Goal: Contribute content: Add original content to the website for others to see

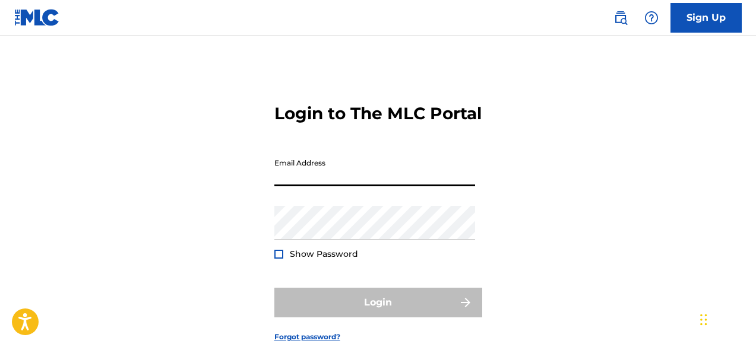
click at [378, 186] on input "Email Address" at bounding box center [374, 170] width 201 height 34
type input "[PERSON_NAME][EMAIL_ADDRESS][DOMAIN_NAME]"
click at [323, 259] on div "Password Show Password" at bounding box center [374, 232] width 201 height 53
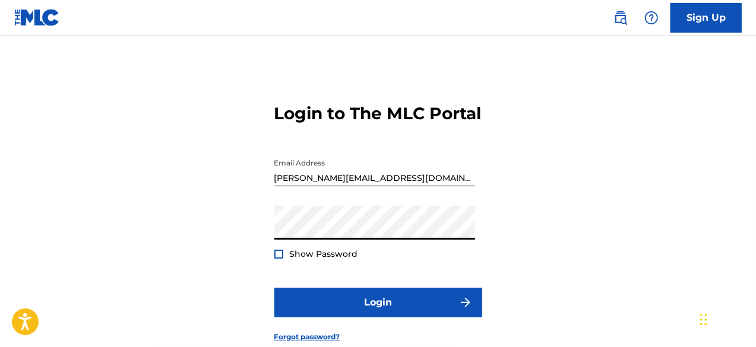
click at [274, 288] on button "Login" at bounding box center [378, 303] width 208 height 30
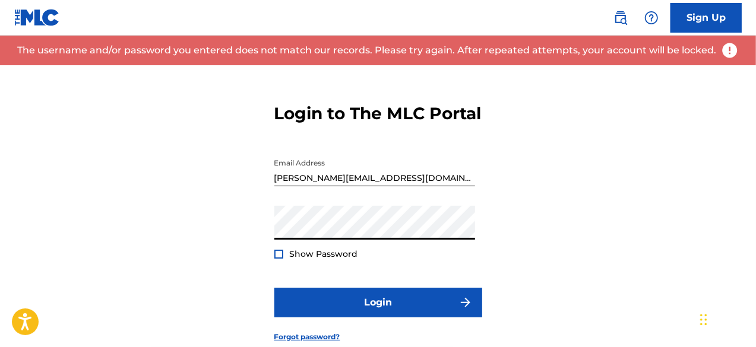
click at [243, 240] on div "Login to The MLC Portal Email Address [PERSON_NAME][EMAIL_ADDRESS][DOMAIN_NAME]…" at bounding box center [378, 213] width 756 height 296
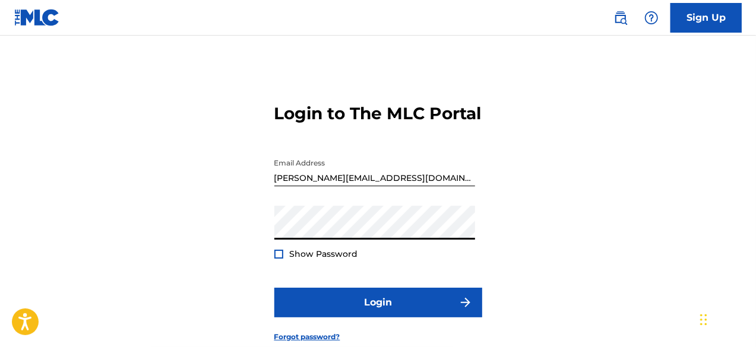
click at [384, 186] on input "[PERSON_NAME][EMAIL_ADDRESS][DOMAIN_NAME]" at bounding box center [374, 170] width 201 height 34
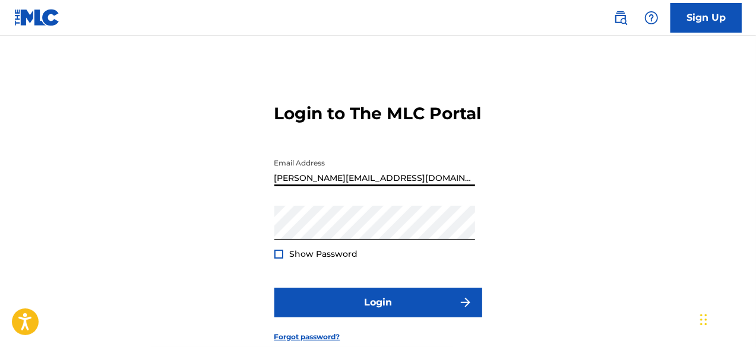
click at [405, 186] on input "[PERSON_NAME][EMAIL_ADDRESS][DOMAIN_NAME]" at bounding box center [374, 170] width 201 height 34
click at [271, 271] on div "Login to The MLC Portal Email Address [PERSON_NAME][EMAIL_ADDRESS][DOMAIN_NAME]…" at bounding box center [378, 213] width 756 height 296
click at [276, 259] on div at bounding box center [278, 254] width 9 height 9
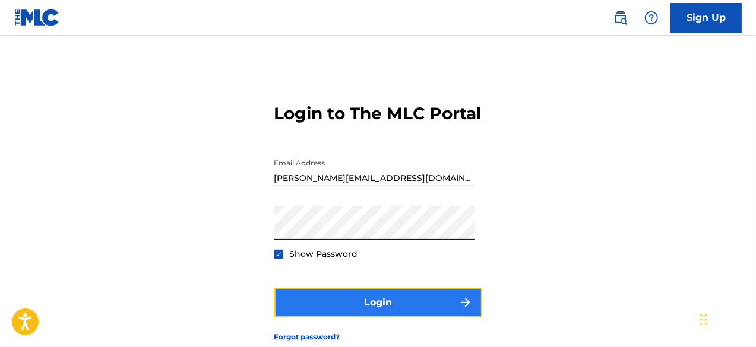
click at [325, 309] on button "Login" at bounding box center [378, 303] width 208 height 30
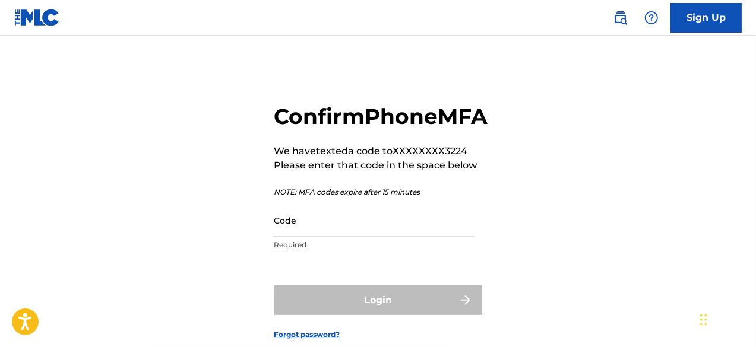
click at [334, 237] on input "Code" at bounding box center [374, 221] width 201 height 34
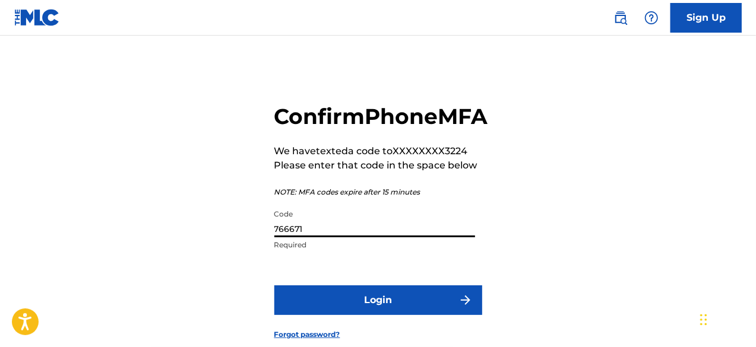
type input "766671"
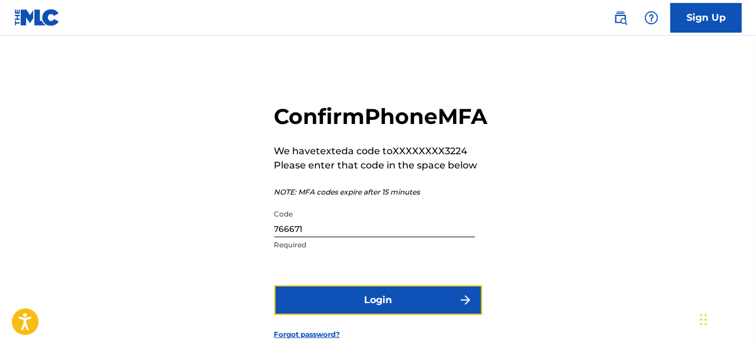
click at [378, 315] on button "Login" at bounding box center [378, 301] width 208 height 30
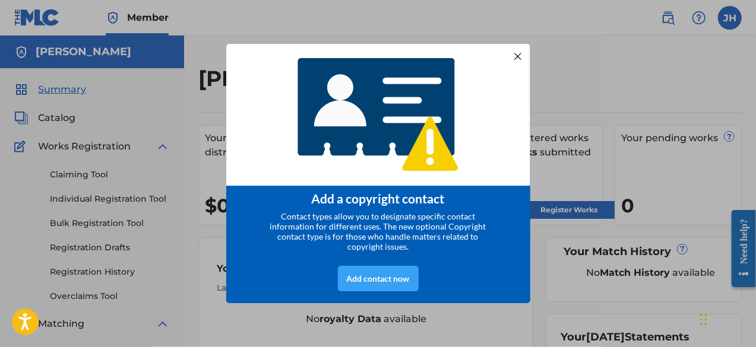
click at [365, 283] on div "Add contact now" at bounding box center [378, 279] width 81 height 26
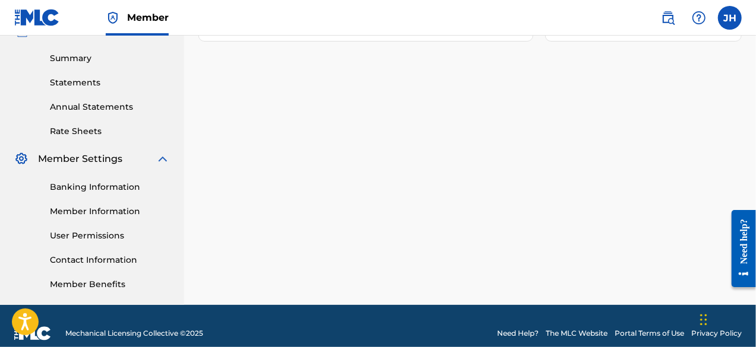
scroll to position [388, 0]
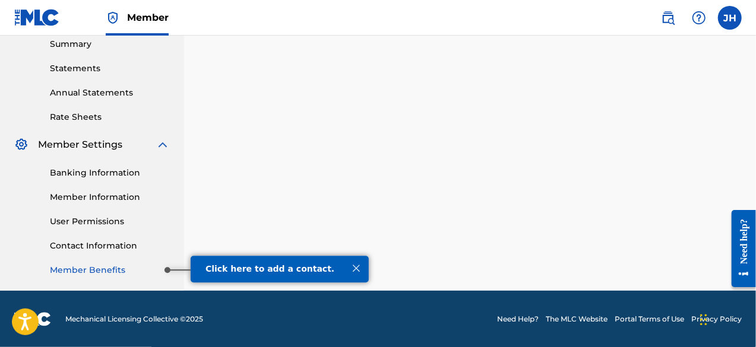
click at [132, 269] on link "Member Benefits" at bounding box center [110, 270] width 120 height 12
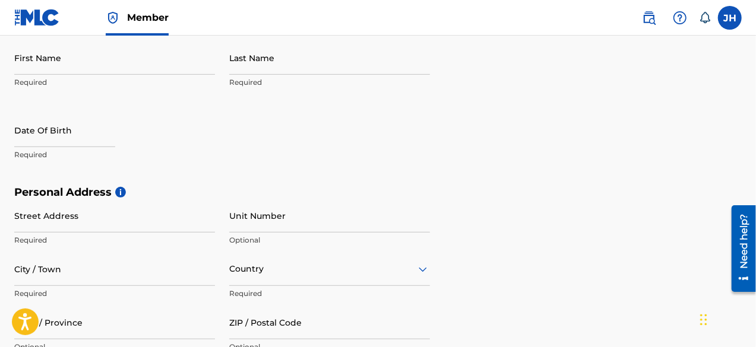
scroll to position [238, 0]
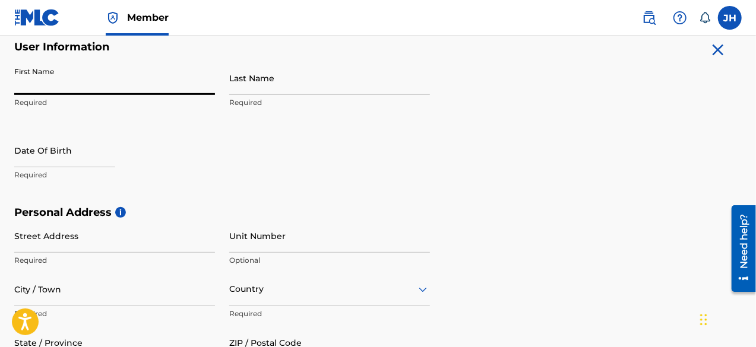
click at [137, 87] on input "First Name" at bounding box center [114, 78] width 201 height 34
type input "[PERSON_NAME]"
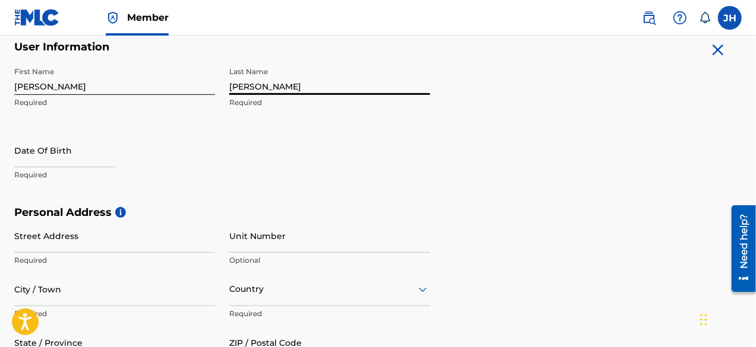
type input "[PERSON_NAME]"
select select "8"
select select "2025"
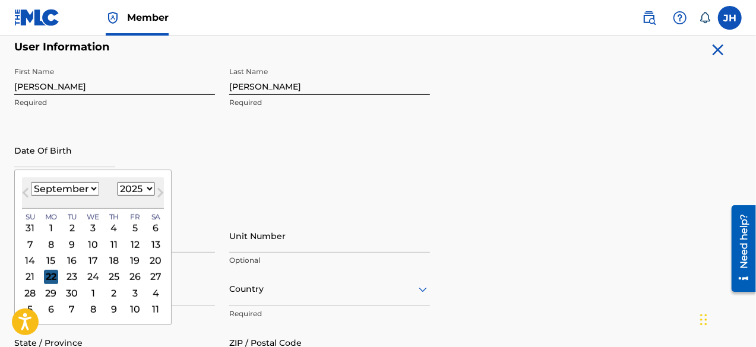
click at [45, 276] on div "22" at bounding box center [51, 277] width 14 height 14
type input "September 22 2025"
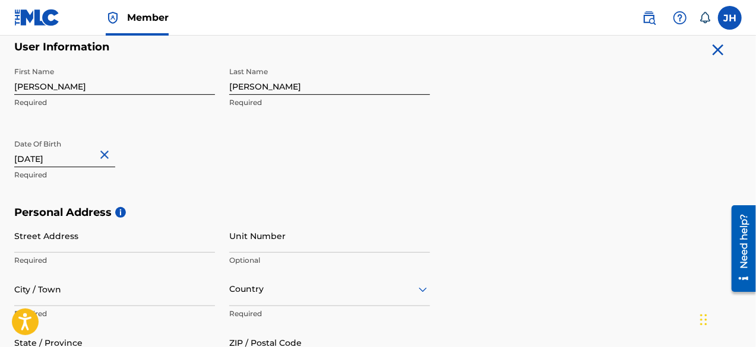
click at [96, 159] on input "September 22 2025" at bounding box center [64, 151] width 101 height 34
select select "8"
select select "2025"
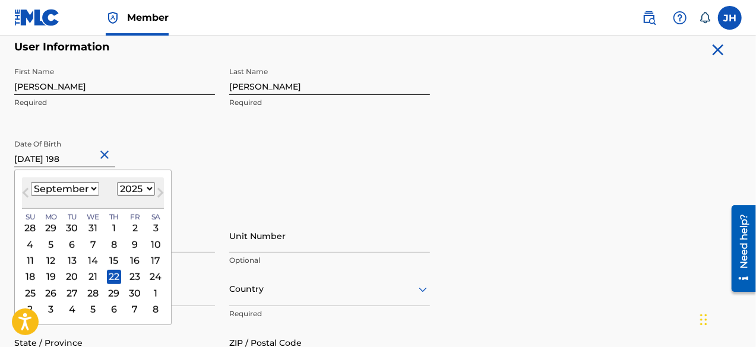
type input "September 22 1988"
select select "1988"
type input "September 22 1988"
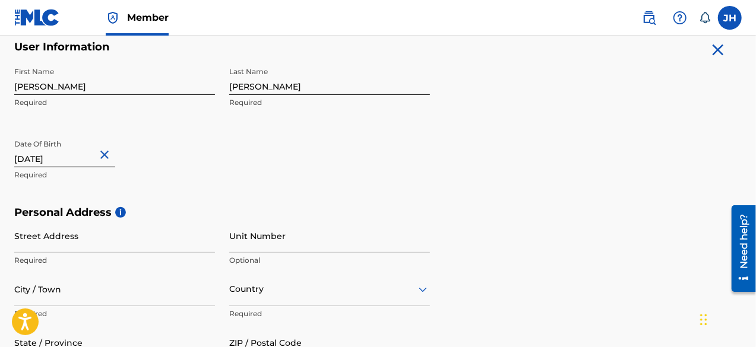
click at [150, 161] on div "Date Of Birth September 22 1988 Required" at bounding box center [114, 160] width 201 height 53
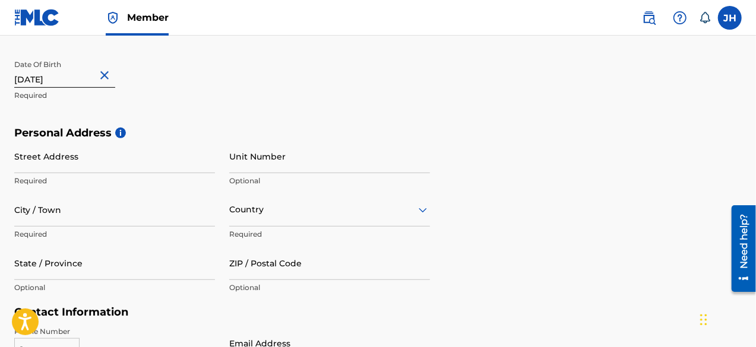
scroll to position [321, 0]
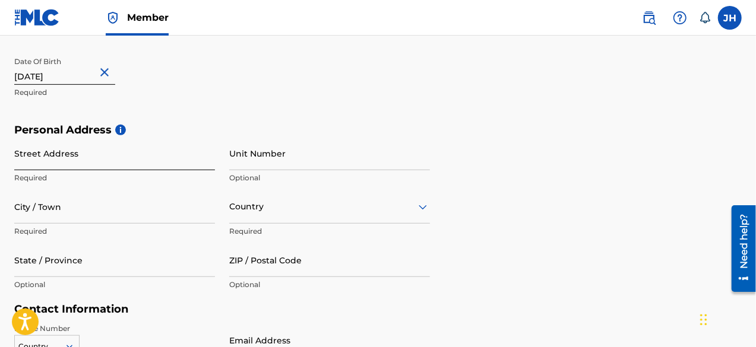
click at [115, 151] on input "Street Address" at bounding box center [114, 154] width 201 height 34
type input "1919 S Jackson Ave"
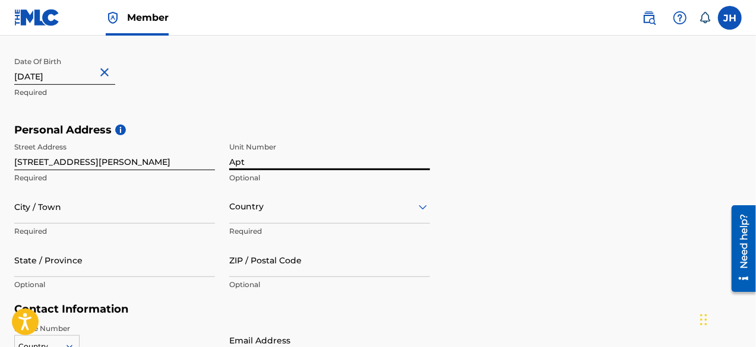
type input "Apt 35D"
click at [82, 228] on p "Required" at bounding box center [114, 231] width 201 height 11
click at [71, 221] on input "City / Town" at bounding box center [114, 207] width 201 height 34
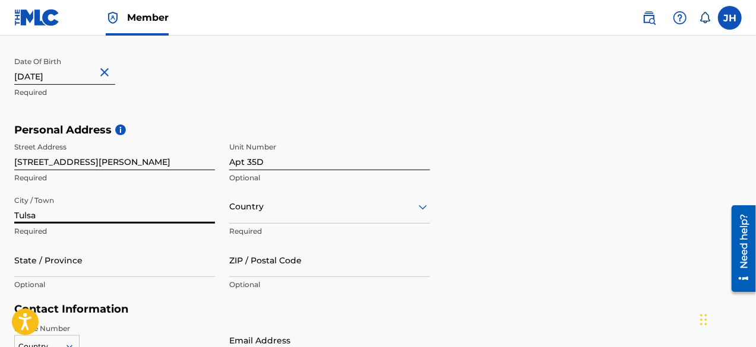
type input "Tulsa"
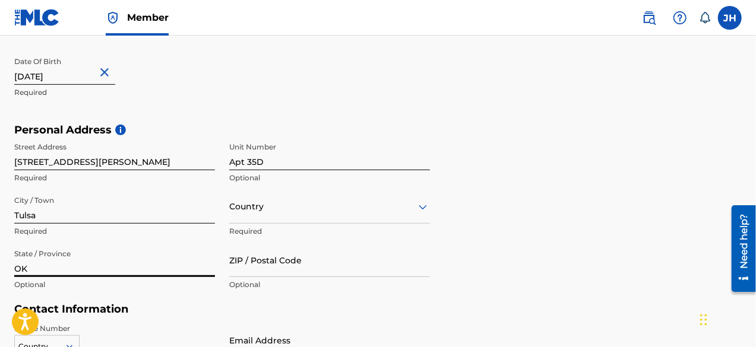
type input "OK"
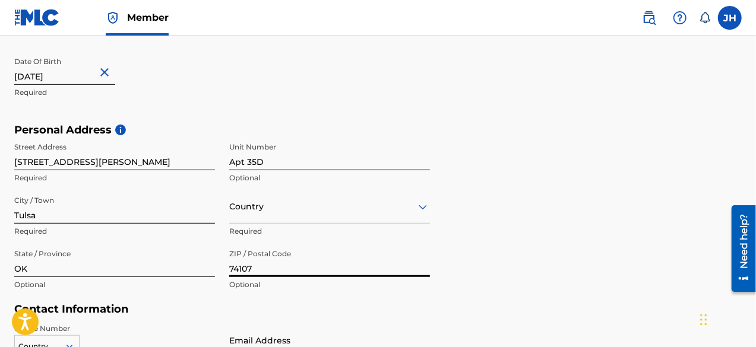
type input "74107"
click at [259, 218] on div "Country" at bounding box center [329, 207] width 201 height 34
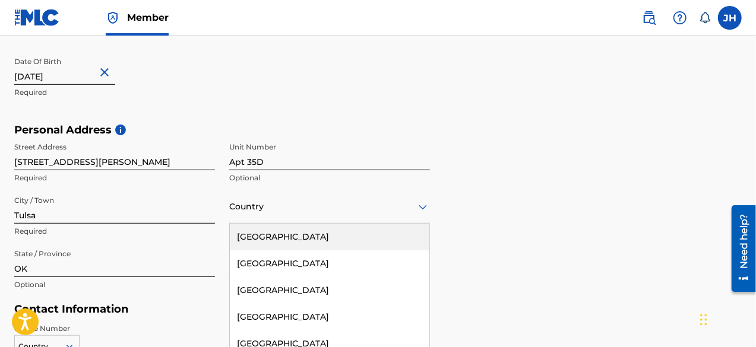
scroll to position [375, 0]
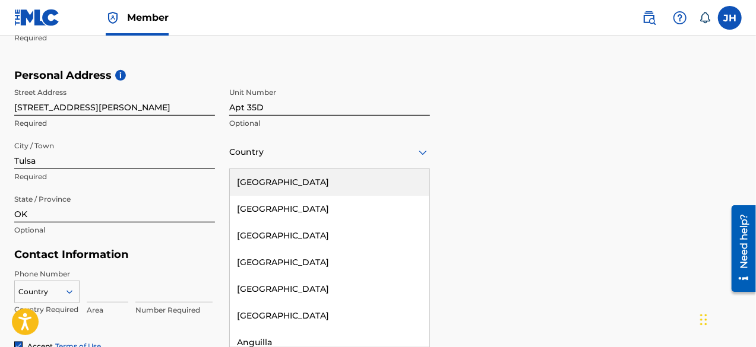
click at [260, 172] on div "United States" at bounding box center [329, 182] width 199 height 27
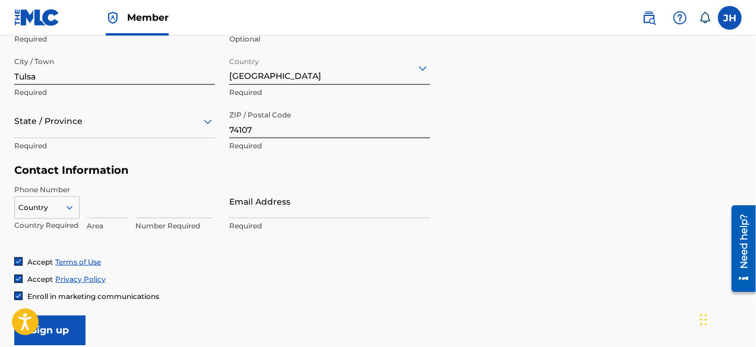
scroll to position [461, 0]
click at [99, 207] on input at bounding box center [108, 200] width 42 height 34
type input "539"
click at [137, 224] on p "Number Required" at bounding box center [173, 225] width 77 height 11
click at [141, 220] on p "Number Required" at bounding box center [173, 225] width 77 height 11
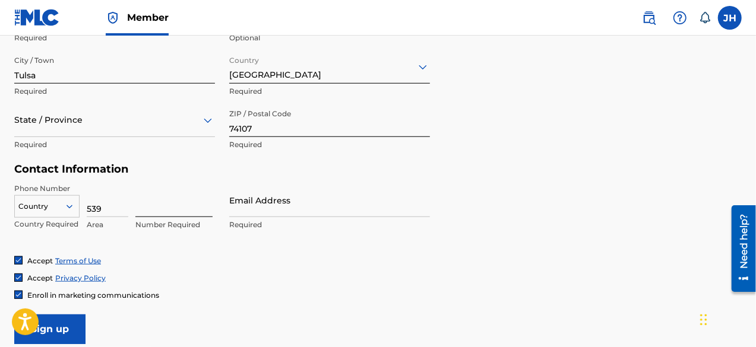
click at [146, 207] on input at bounding box center [173, 200] width 77 height 34
type input "2923224"
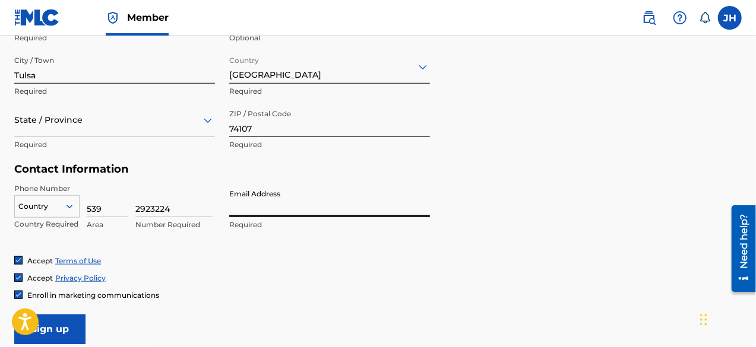
click at [262, 201] on input "Email Address" at bounding box center [329, 200] width 201 height 34
type input "[PERSON_NAME][EMAIL_ADDRESS][DOMAIN_NAME]"
click at [163, 306] on form "User Information First Name Jeremy Required Last Name Hardman Required Date Of …" at bounding box center [377, 81] width 727 height 527
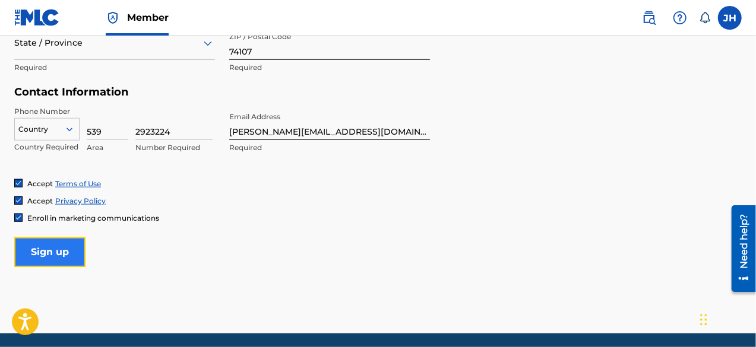
click at [20, 243] on input "Sign up" at bounding box center [49, 252] width 71 height 30
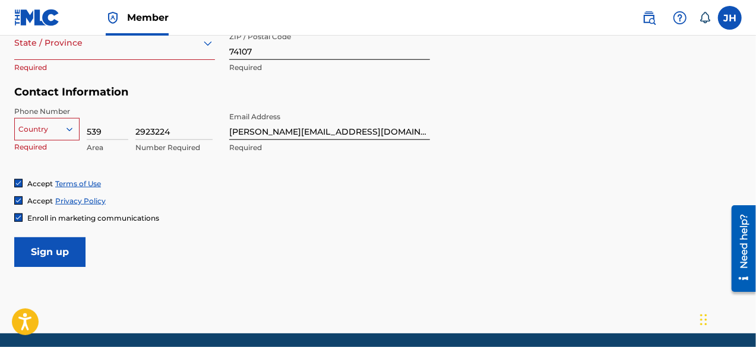
click at [114, 64] on p "Required" at bounding box center [114, 67] width 201 height 11
click at [107, 60] on div "State / Province Required" at bounding box center [114, 52] width 201 height 53
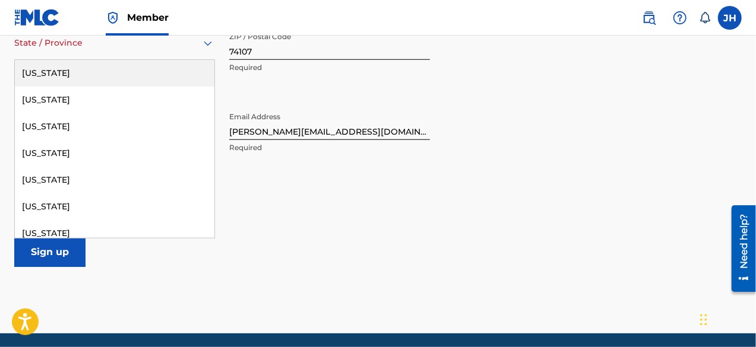
click at [101, 49] on div at bounding box center [114, 43] width 201 height 15
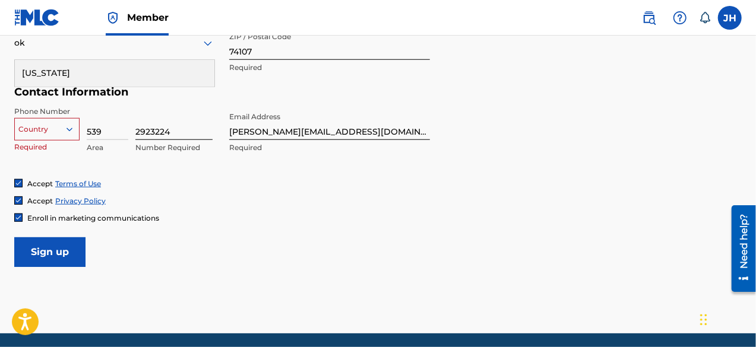
type input "ok"
click at [154, 107] on input "2923224" at bounding box center [173, 123] width 77 height 34
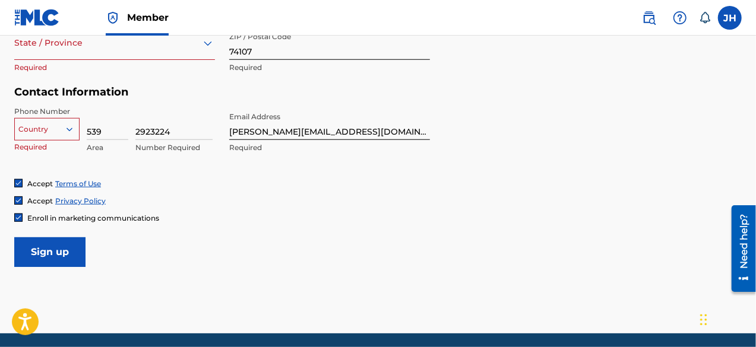
click at [84, 65] on p "Required" at bounding box center [114, 67] width 201 height 11
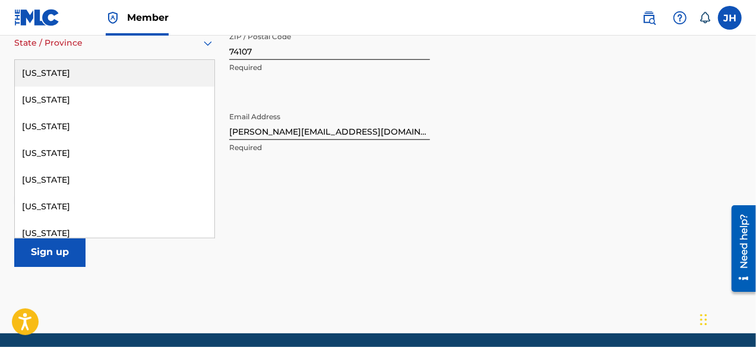
click at [71, 53] on div "State / Province" at bounding box center [114, 43] width 201 height 34
type input "ok"
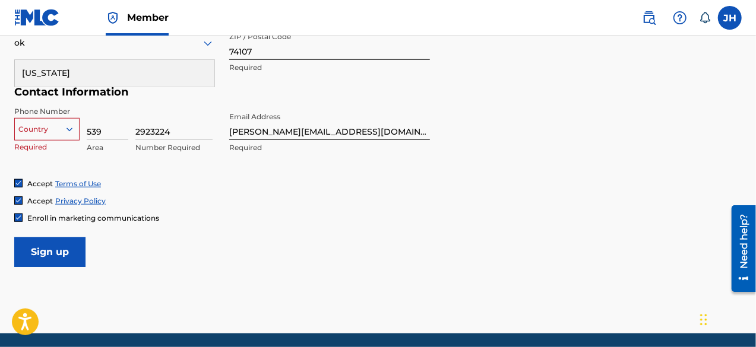
click at [137, 79] on div "Oklahoma" at bounding box center [114, 73] width 199 height 27
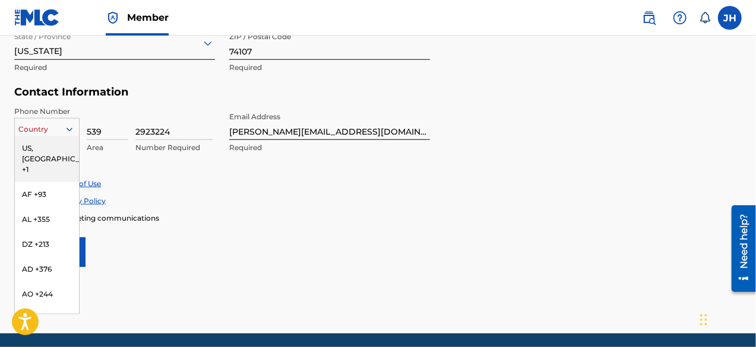
click at [46, 125] on div at bounding box center [47, 129] width 64 height 13
click at [34, 134] on div at bounding box center [47, 129] width 64 height 13
click at [27, 136] on div "216 results available. Use Up and Down to choose options, press Enter to select…" at bounding box center [46, 127] width 65 height 18
click at [27, 145] on div "US, CA +1" at bounding box center [47, 159] width 64 height 46
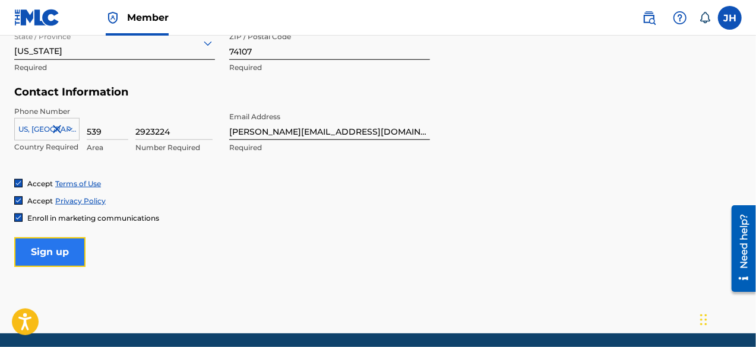
click at [62, 246] on input "Sign up" at bounding box center [49, 252] width 71 height 30
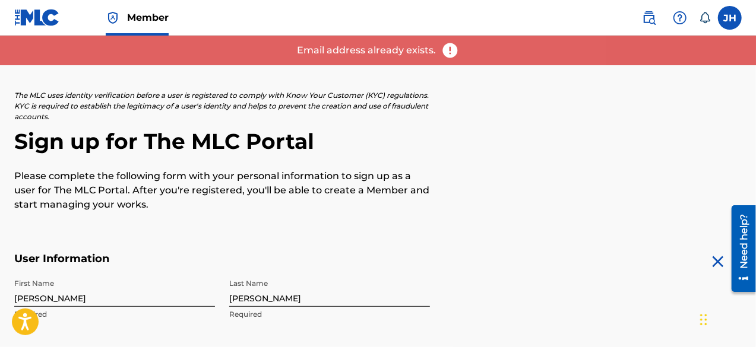
scroll to position [0, 0]
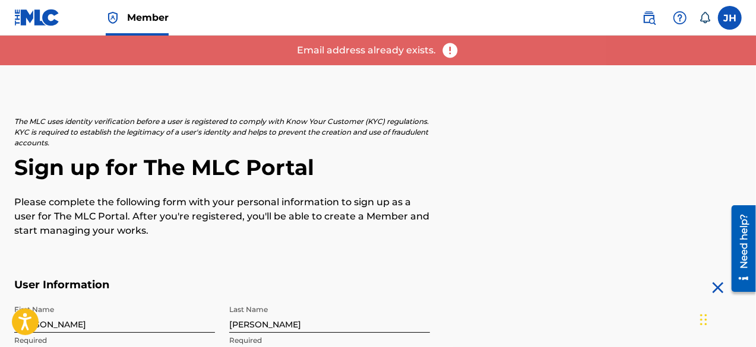
click at [150, 14] on span "Member" at bounding box center [148, 18] width 42 height 14
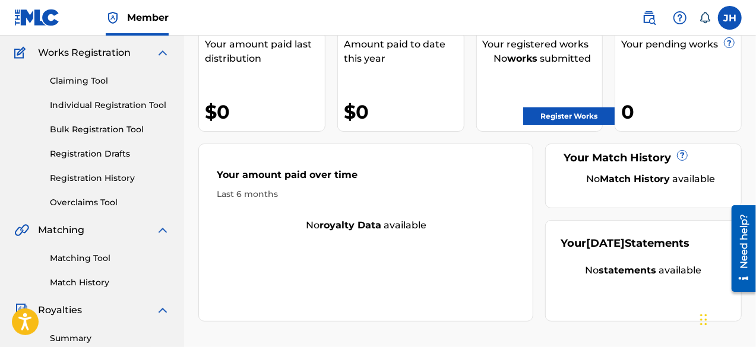
scroll to position [20, 0]
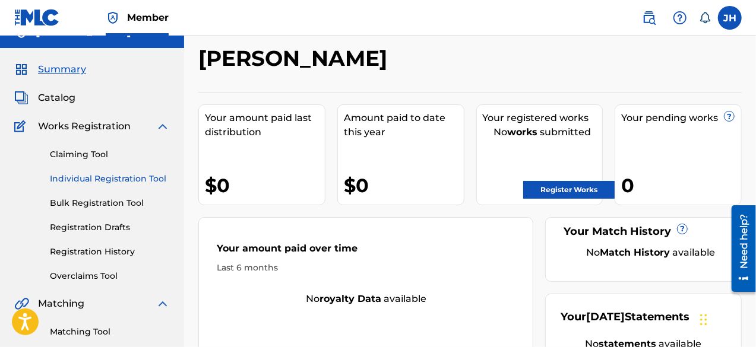
click at [89, 178] on link "Individual Registration Tool" at bounding box center [110, 179] width 120 height 12
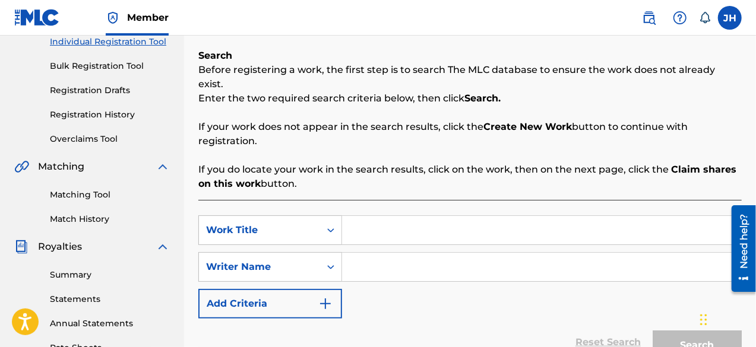
scroll to position [157, 0]
click at [379, 217] on input "Search Form" at bounding box center [541, 231] width 399 height 28
type input "Christmas is You"
click at [354, 254] on input "Search Form" at bounding box center [541, 268] width 399 height 28
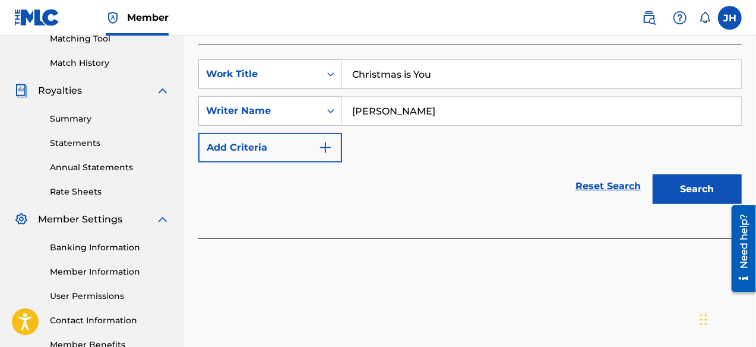
scroll to position [311, 0]
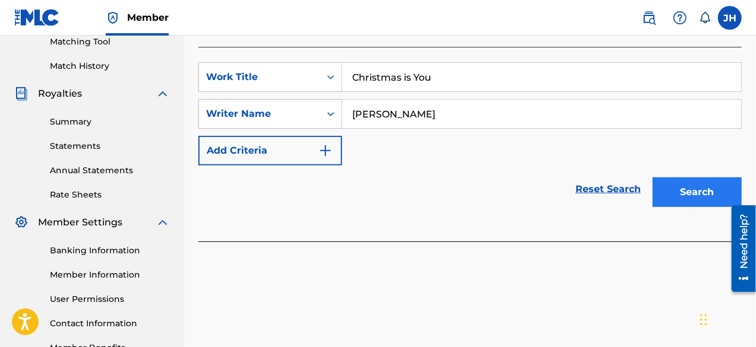
type input "[PERSON_NAME]"
click at [694, 178] on button "Search" at bounding box center [697, 193] width 89 height 30
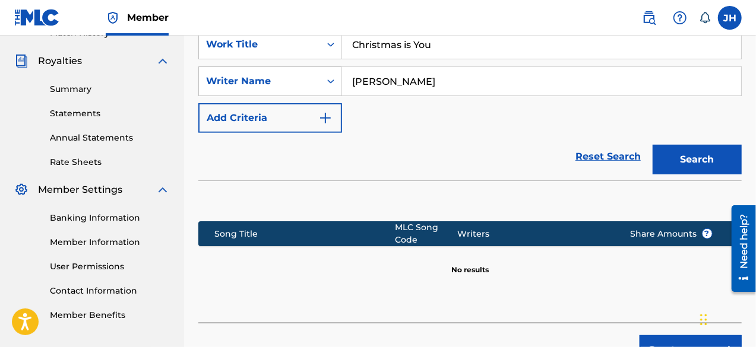
scroll to position [403, 0]
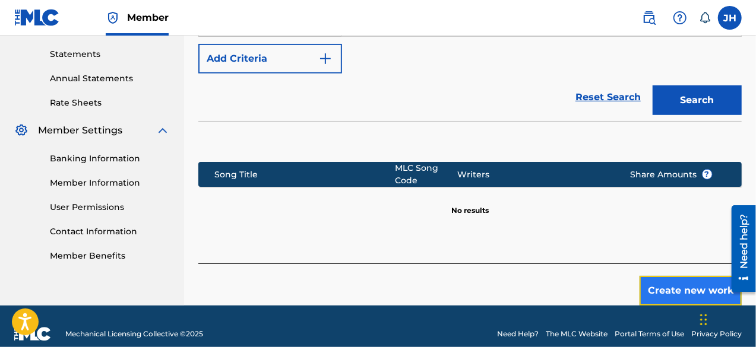
click at [711, 276] on button "Create new work" at bounding box center [690, 291] width 102 height 30
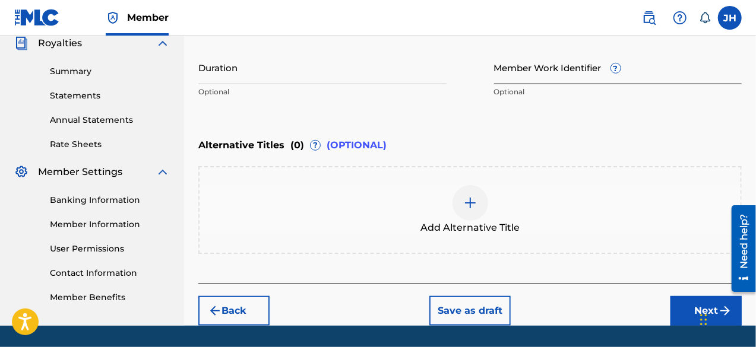
scroll to position [381, 0]
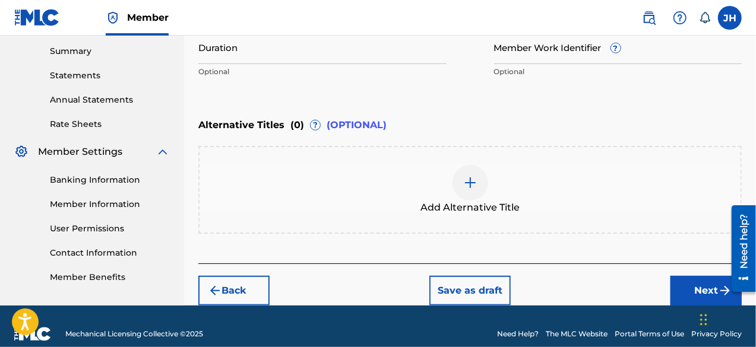
click at [479, 188] on div at bounding box center [470, 183] width 36 height 36
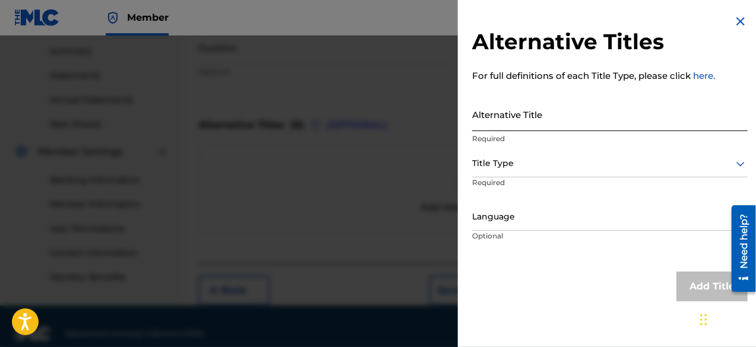
click at [532, 122] on input "Alternative Title" at bounding box center [609, 114] width 275 height 34
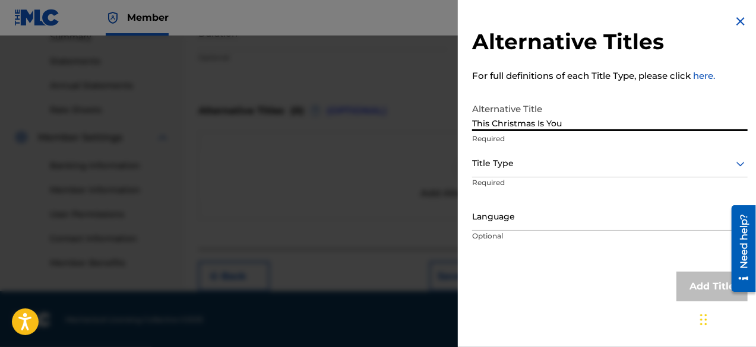
scroll to position [395, 0]
type input "This Christmas Is You"
click at [545, 164] on div at bounding box center [609, 163] width 275 height 15
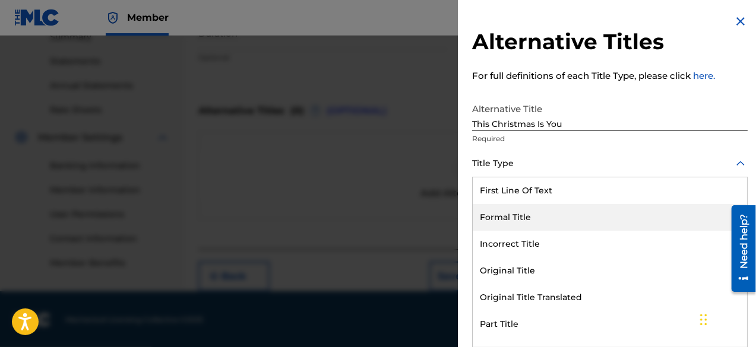
click at [528, 226] on div "Formal Title" at bounding box center [610, 217] width 274 height 27
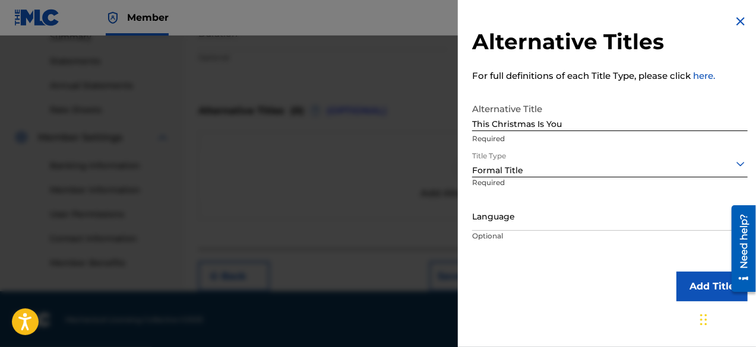
click at [505, 221] on div at bounding box center [609, 217] width 275 height 15
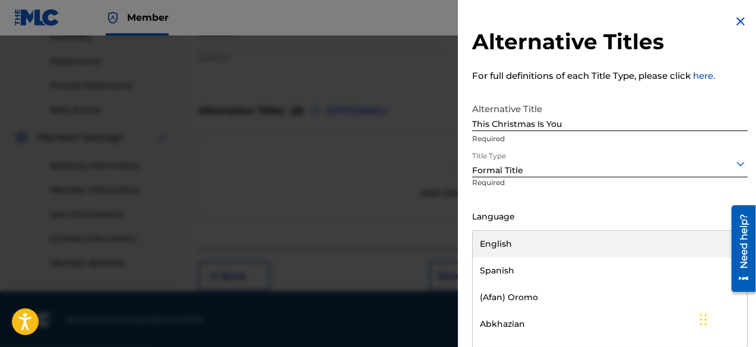
click at [486, 231] on div "English" at bounding box center [610, 244] width 274 height 27
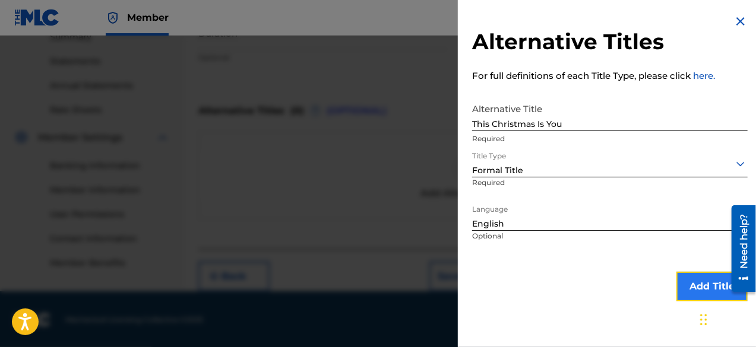
click at [680, 278] on button "Add Title" at bounding box center [711, 287] width 71 height 30
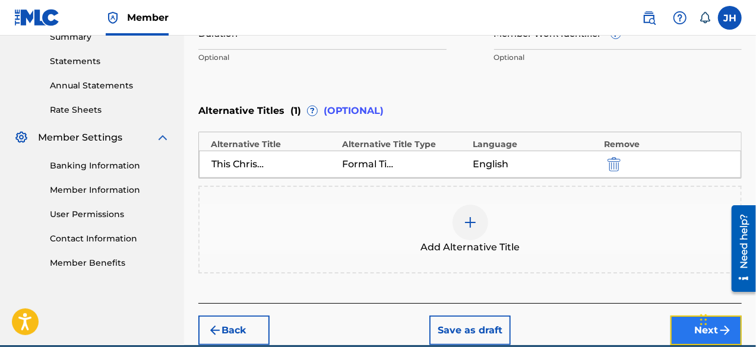
click at [691, 333] on button "Next" at bounding box center [705, 331] width 71 height 30
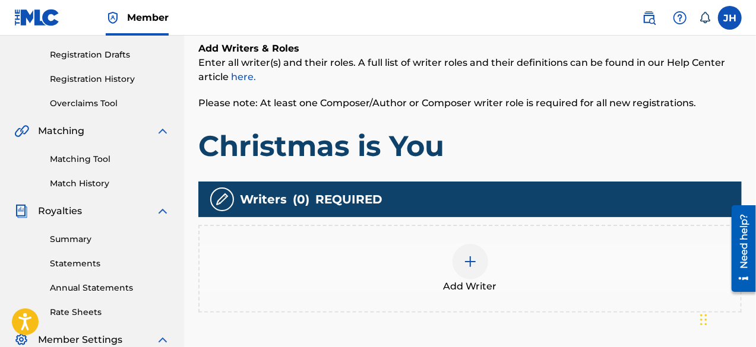
scroll to position [194, 0]
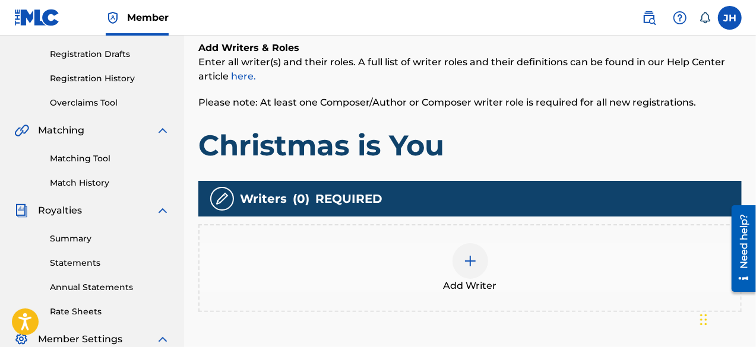
click at [441, 256] on div "Add Writer" at bounding box center [469, 268] width 541 height 50
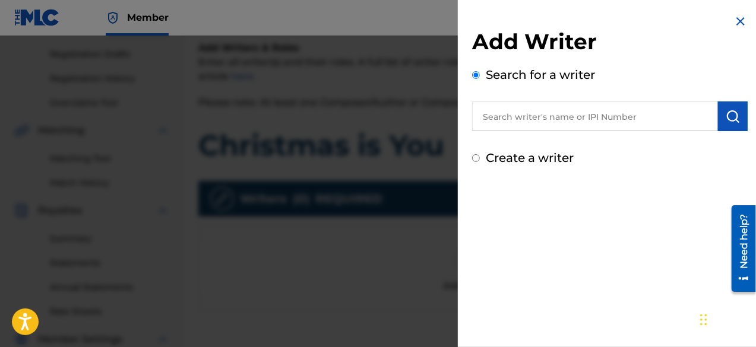
click at [503, 113] on input "text" at bounding box center [595, 117] width 246 height 30
type input "je"
click at [473, 156] on input "Create a writer" at bounding box center [476, 158] width 8 height 8
radio input "false"
radio input "true"
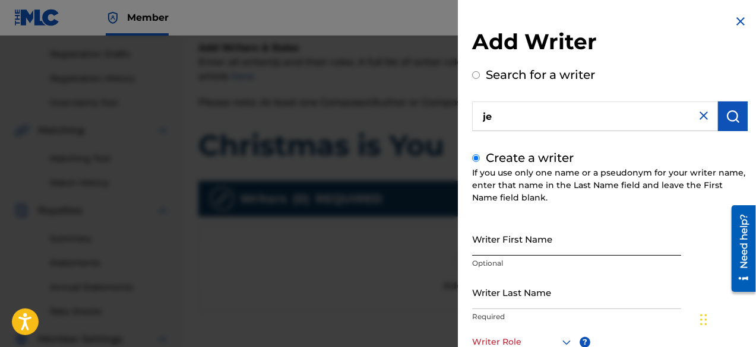
click at [514, 235] on input "Writer First Name" at bounding box center [576, 239] width 209 height 34
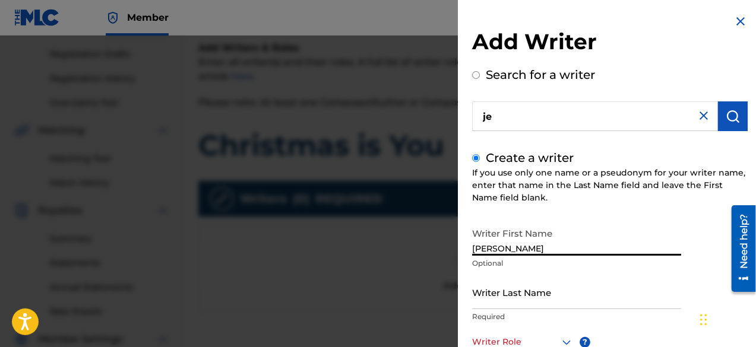
type input "[PERSON_NAME]"
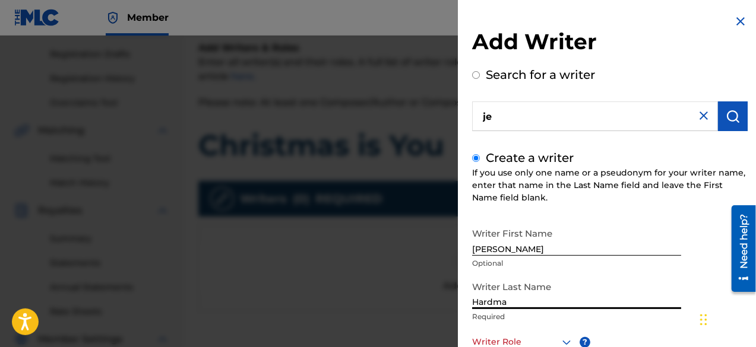
scroll to position [1, 0]
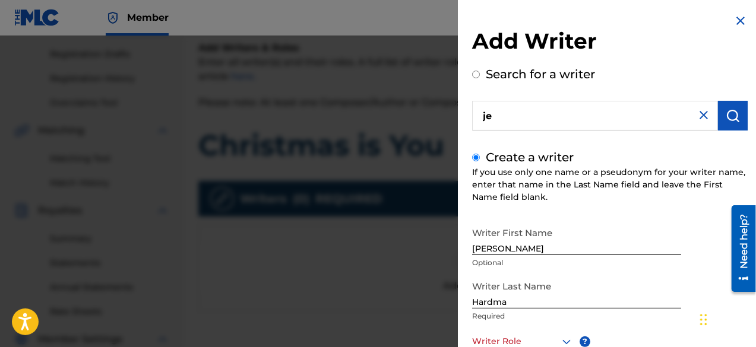
click at [517, 307] on input "Hardma" at bounding box center [576, 292] width 209 height 34
type input "[PERSON_NAME]"
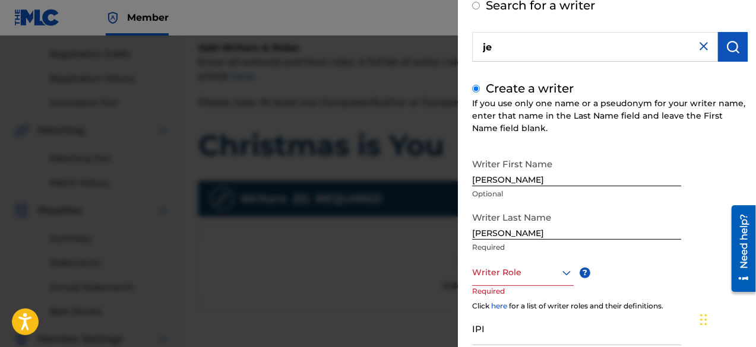
scroll to position [69, 0]
click at [558, 280] on div "Writer Role" at bounding box center [523, 272] width 102 height 27
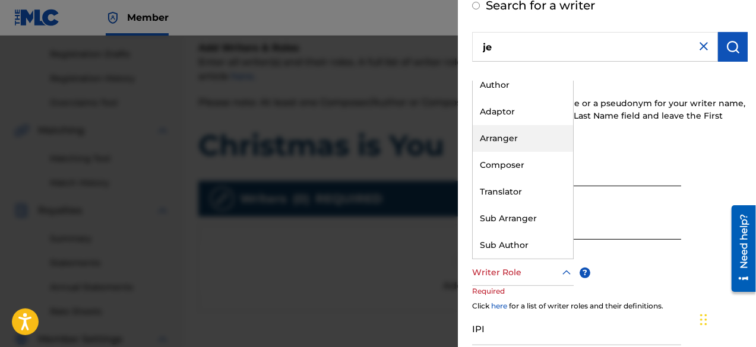
scroll to position [0, 0]
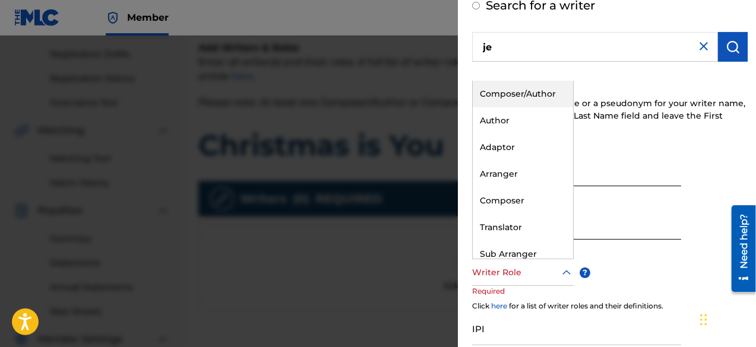
click at [510, 91] on div "Composer/Author" at bounding box center [523, 94] width 100 height 27
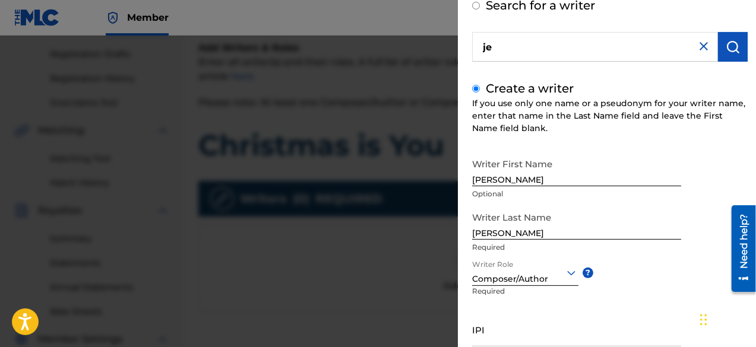
scroll to position [167, 0]
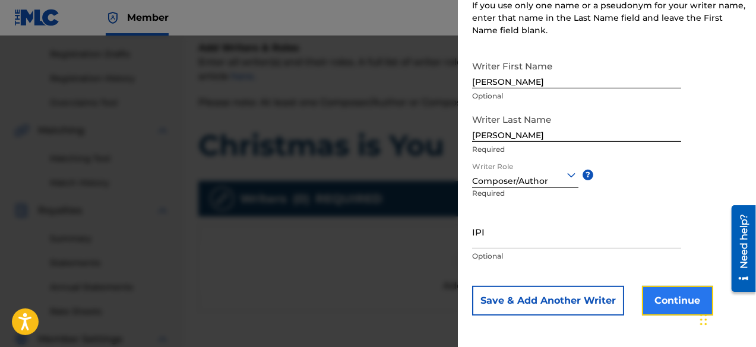
click at [666, 297] on button "Continue" at bounding box center [677, 301] width 71 height 30
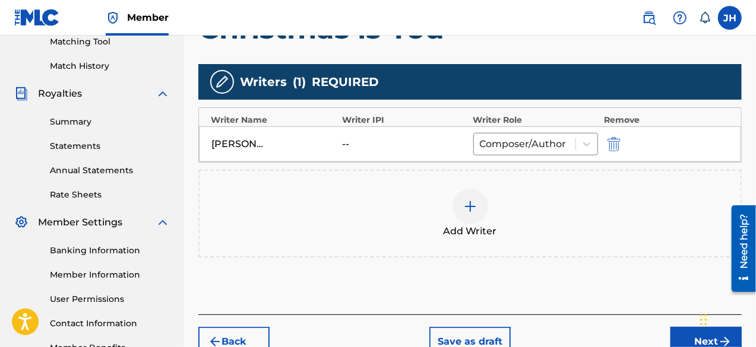
scroll to position [388, 0]
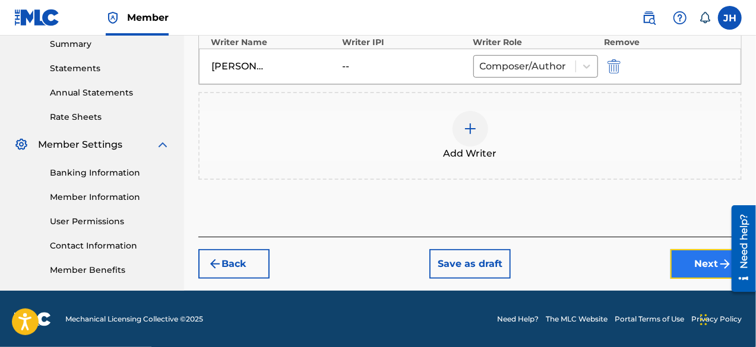
click at [708, 267] on button "Next" at bounding box center [705, 264] width 71 height 30
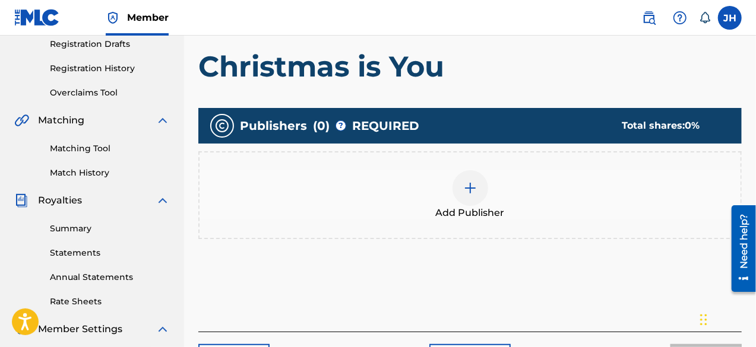
scroll to position [203, 0]
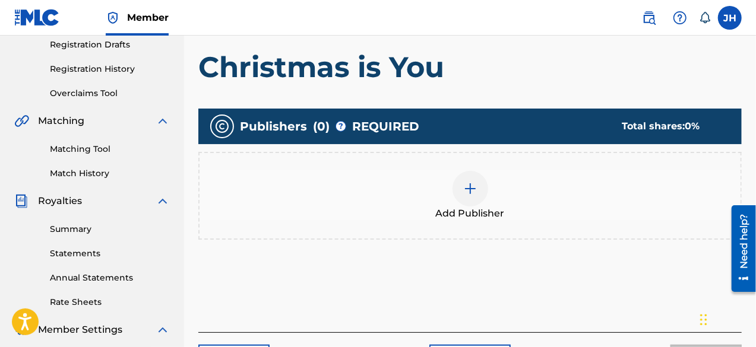
click at [465, 192] on img at bounding box center [470, 189] width 14 height 14
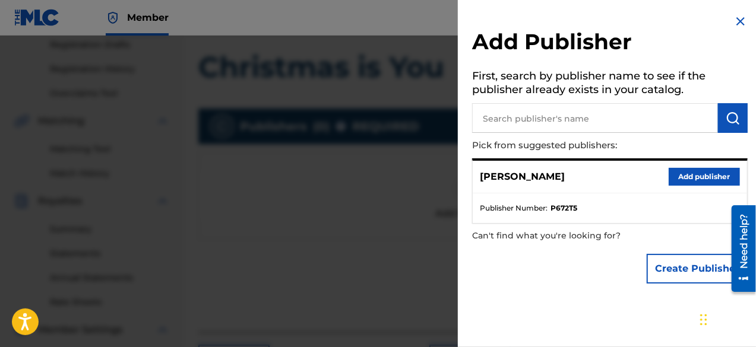
click at [601, 119] on input "text" at bounding box center [595, 118] width 246 height 30
type input "n"
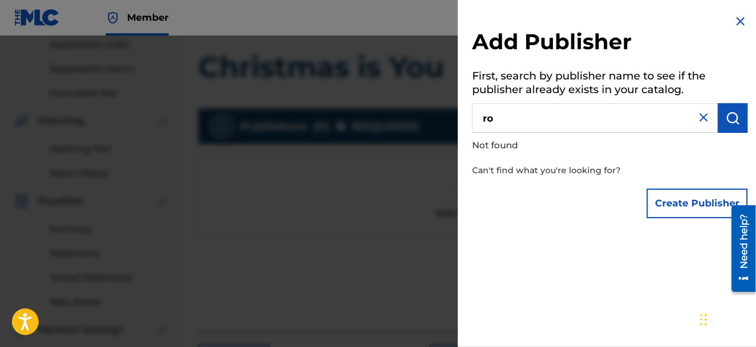
type input "r"
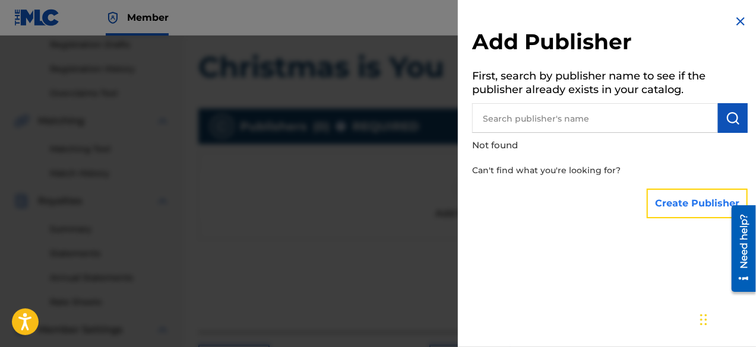
click at [673, 193] on button "Create Publisher" at bounding box center [697, 204] width 101 height 30
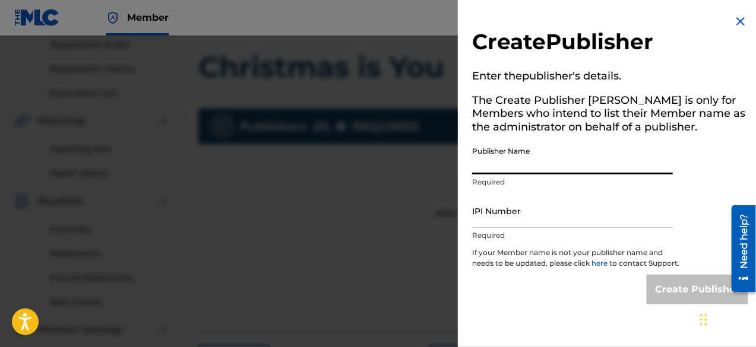
click at [555, 166] on input "Publisher Name" at bounding box center [572, 158] width 201 height 34
click at [735, 26] on img at bounding box center [740, 21] width 14 height 14
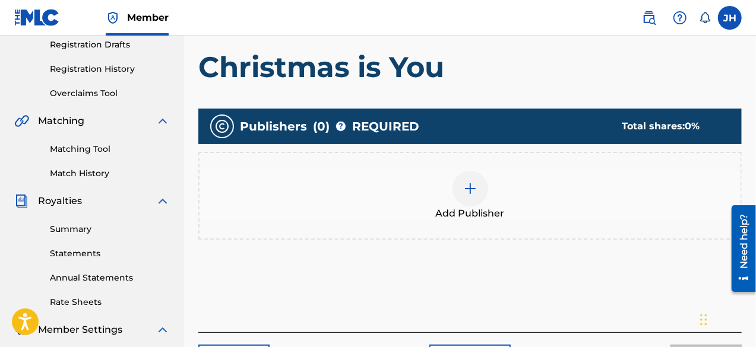
click at [500, 178] on div "Add Publisher" at bounding box center [469, 196] width 541 height 50
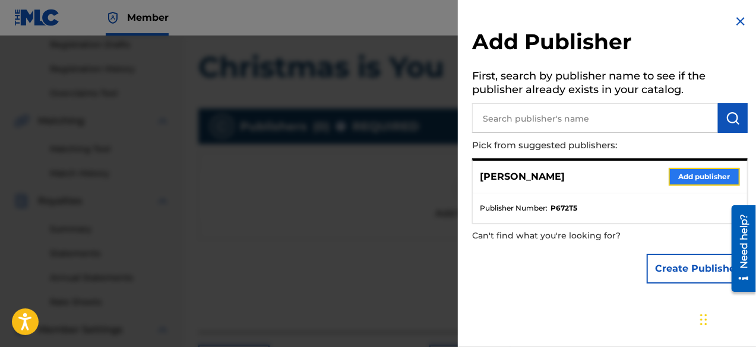
click at [702, 174] on button "Add publisher" at bounding box center [704, 177] width 71 height 18
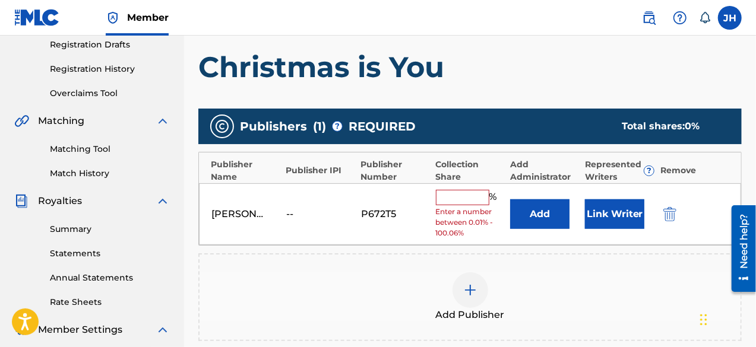
click at [476, 195] on input "text" at bounding box center [462, 197] width 53 height 15
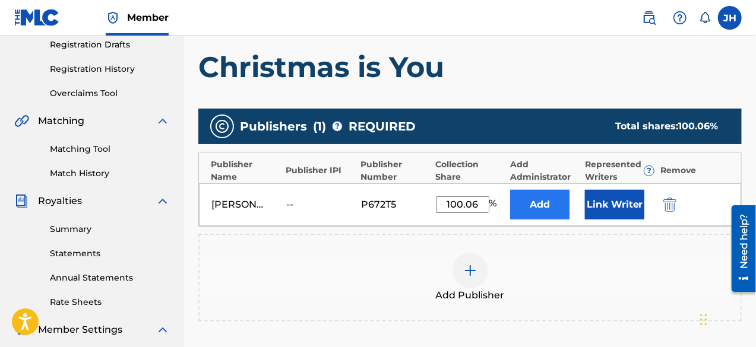
type input "100.06"
click at [546, 210] on button "Add" at bounding box center [539, 205] width 59 height 30
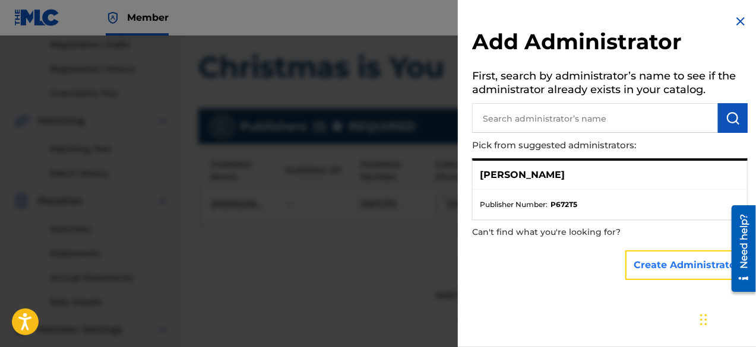
click at [682, 271] on button "Create Administrator" at bounding box center [686, 266] width 122 height 30
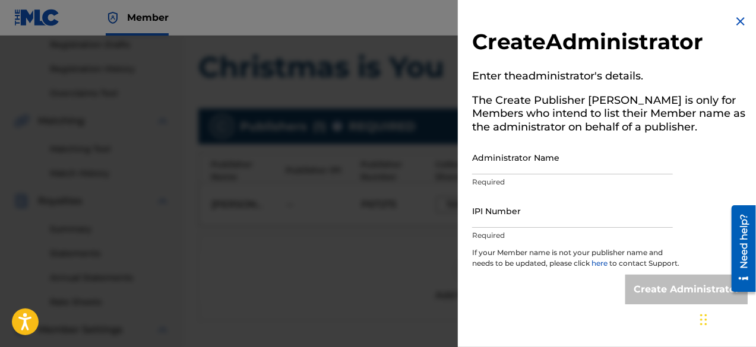
click at [739, 24] on img at bounding box center [740, 21] width 14 height 14
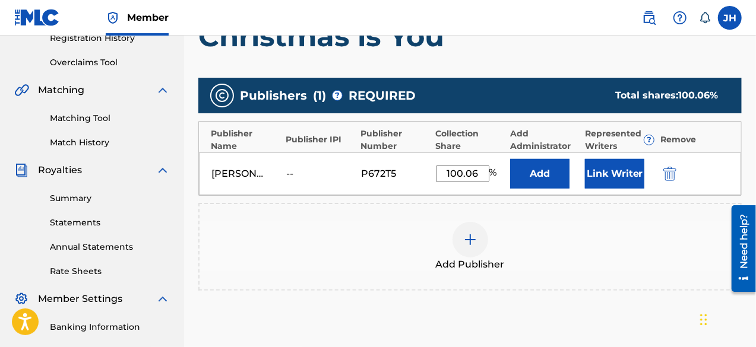
scroll to position [234, 0]
click at [593, 172] on button "Link Writer" at bounding box center [614, 174] width 59 height 30
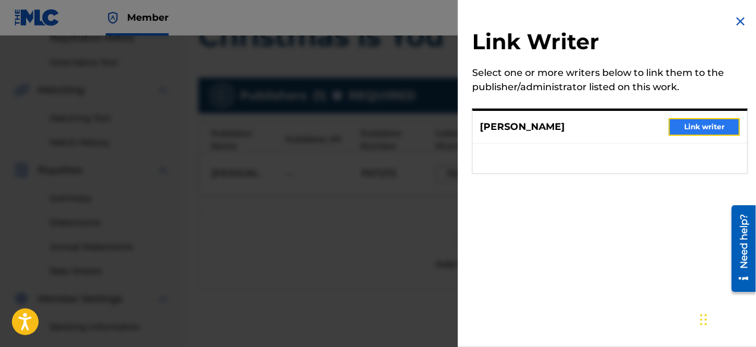
click at [683, 131] on button "Link writer" at bounding box center [704, 127] width 71 height 18
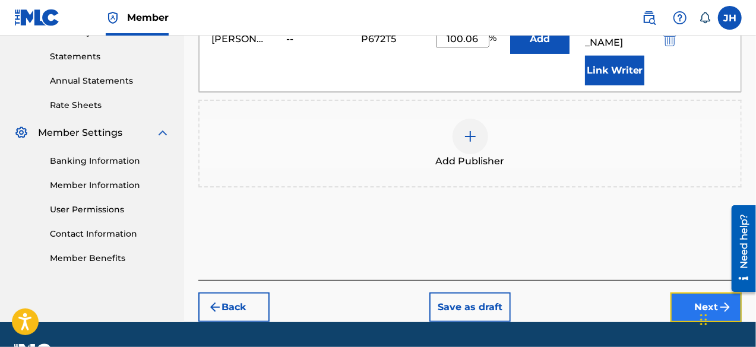
click at [699, 293] on button "Next" at bounding box center [705, 308] width 71 height 30
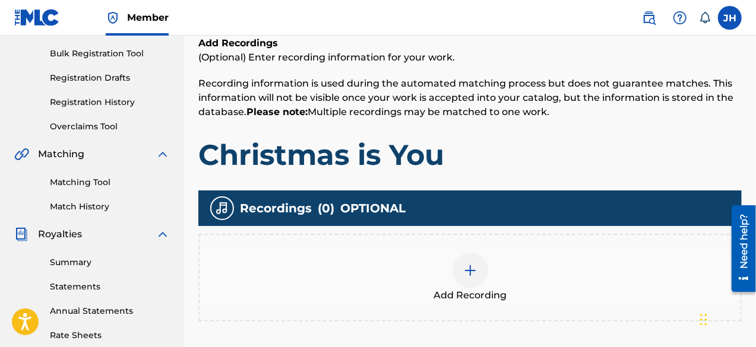
scroll to position [169, 0]
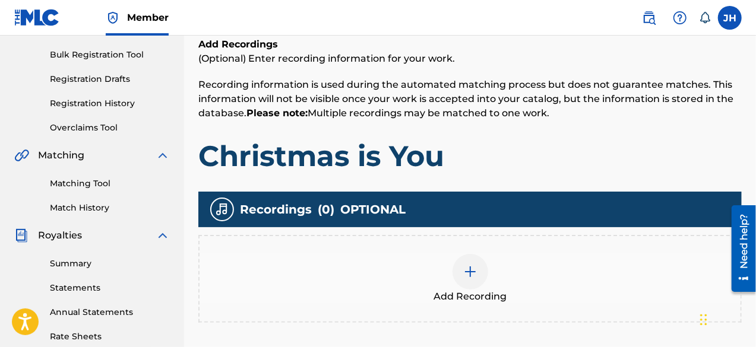
click at [482, 270] on div at bounding box center [470, 272] width 36 height 36
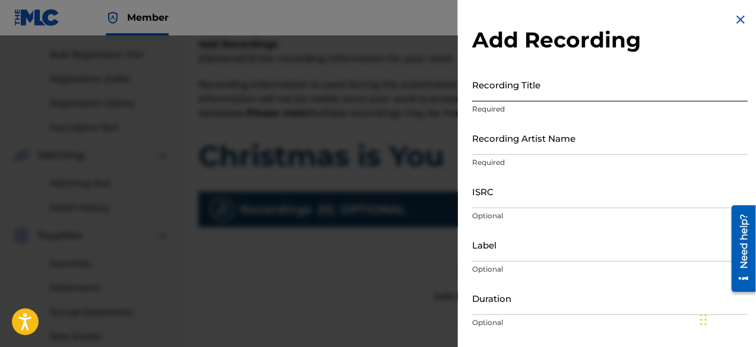
scroll to position [2, 0]
click at [522, 81] on input "Recording Title" at bounding box center [609, 84] width 275 height 34
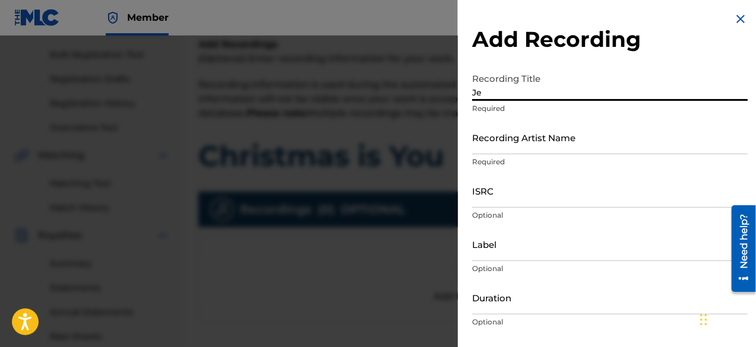
type input "J"
type input "T"
type input "Christmas Is You"
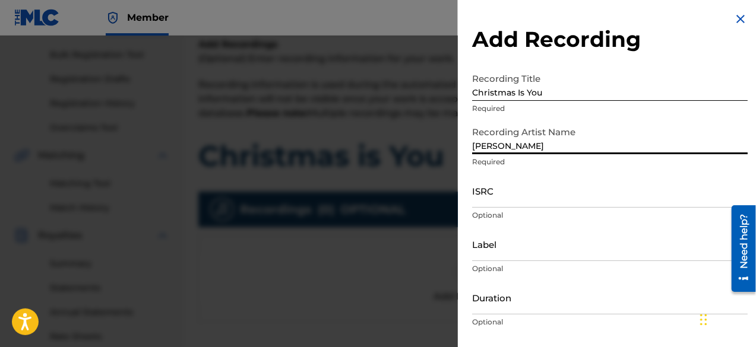
type input "[PERSON_NAME]"
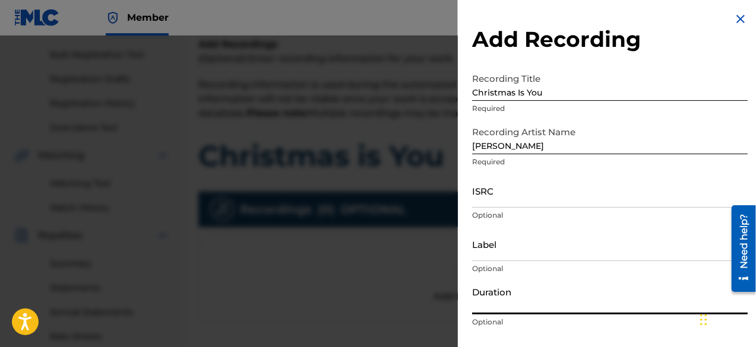
select select "8"
select select "2025"
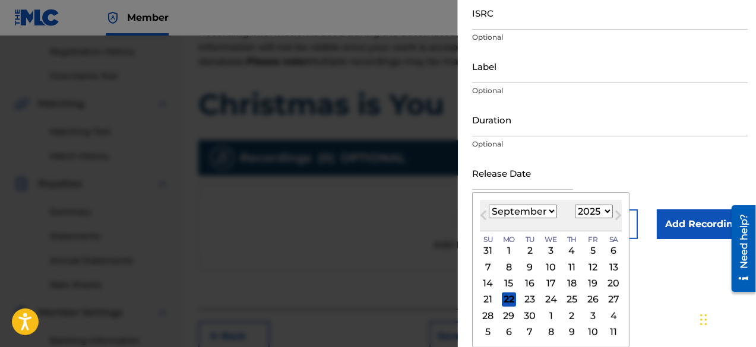
scroll to position [87, 0]
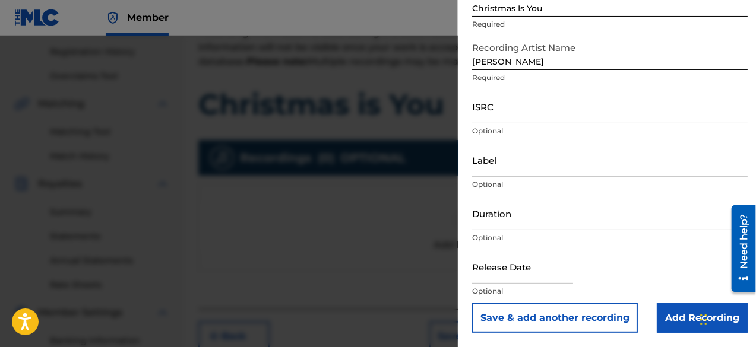
click at [617, 179] on form "Recording Title Christmas Is You Required Recording Artist Name Jeremy Hardman …" at bounding box center [609, 158] width 275 height 350
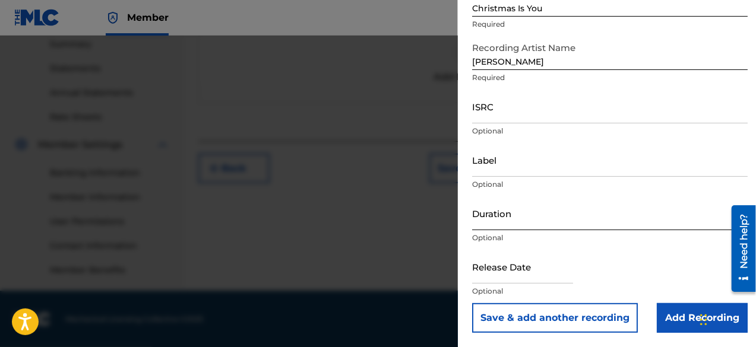
scroll to position [386, 0]
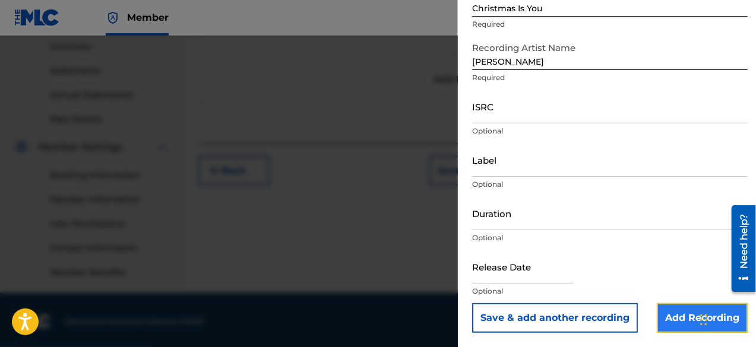
click at [683, 328] on input "Add Recording" at bounding box center [702, 318] width 91 height 30
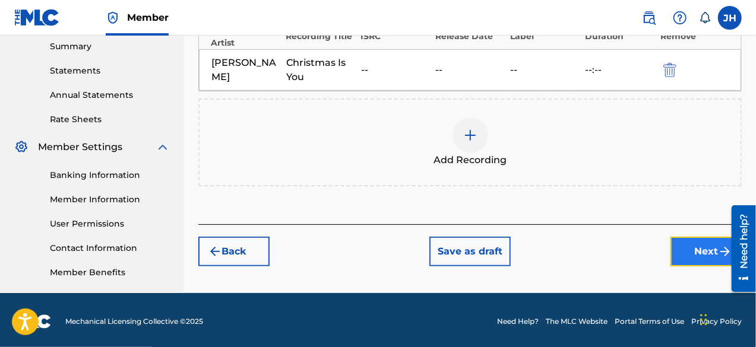
click at [688, 245] on button "Next" at bounding box center [705, 252] width 71 height 30
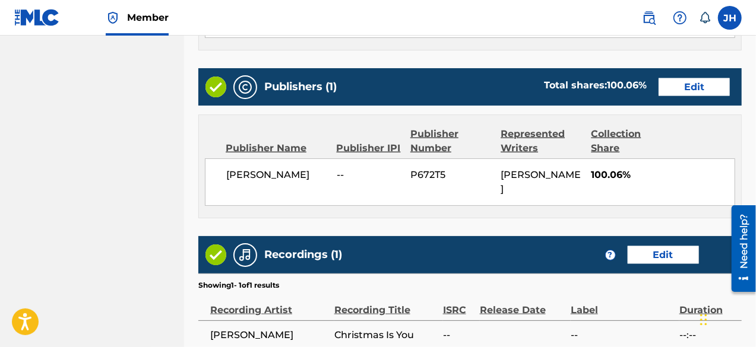
scroll to position [762, 0]
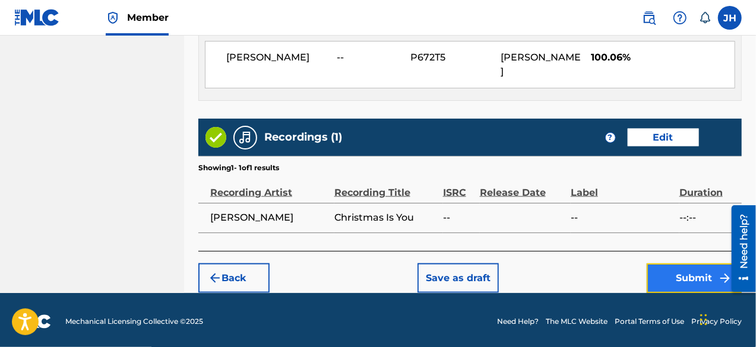
click at [657, 274] on button "Submit" at bounding box center [694, 279] width 95 height 30
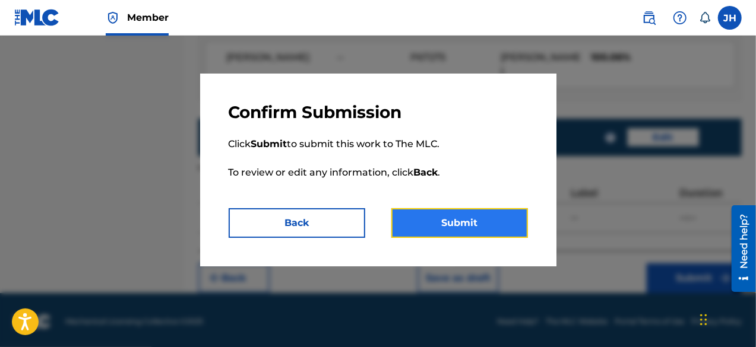
click at [442, 221] on button "Submit" at bounding box center [459, 223] width 137 height 30
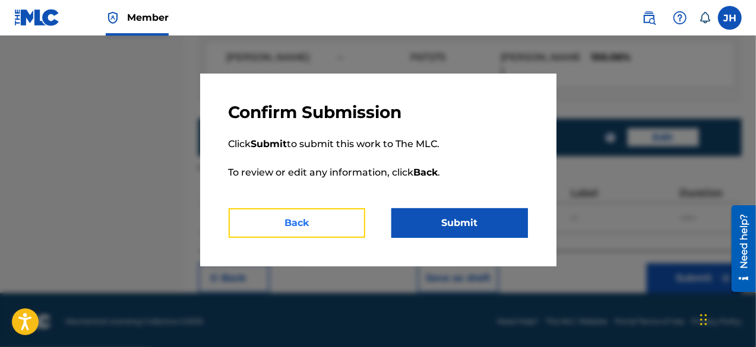
click at [334, 227] on button "Back" at bounding box center [297, 223] width 137 height 30
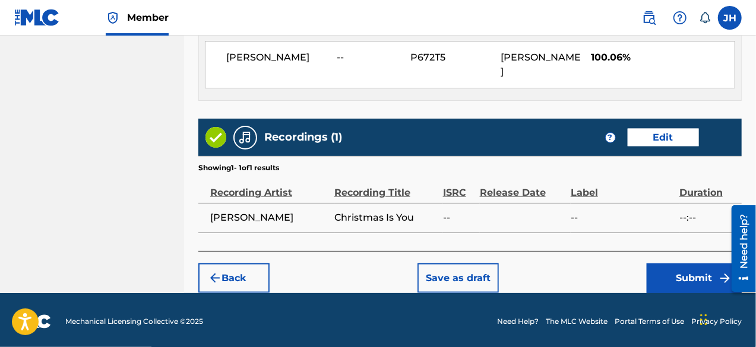
scroll to position [759, 0]
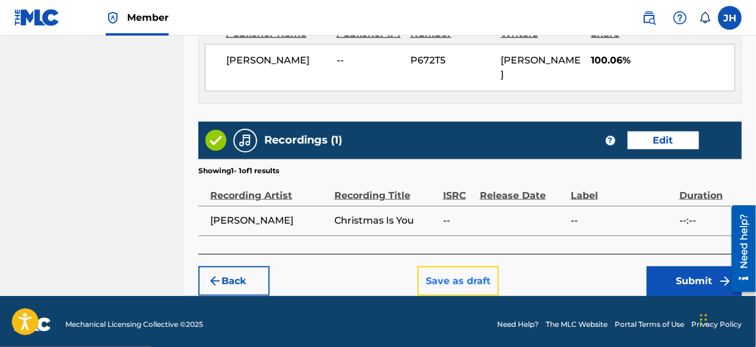
click at [466, 282] on button "Save as draft" at bounding box center [457, 282] width 81 height 30
